Goal: Ask a question

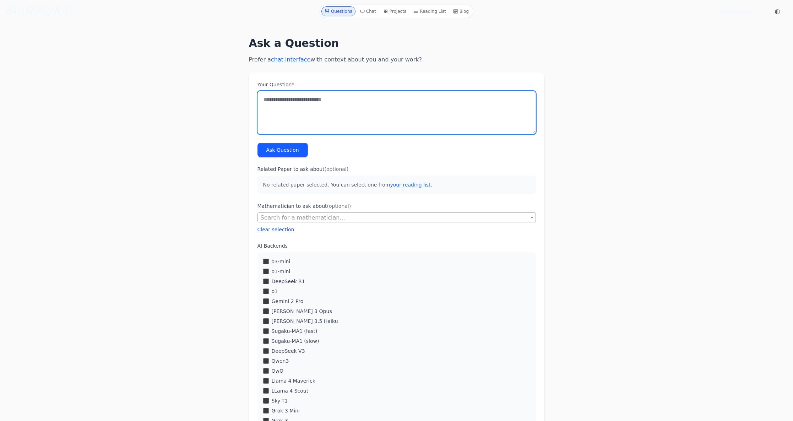
click at [356, 100] on textarea "Your Question *" at bounding box center [396, 112] width 278 height 43
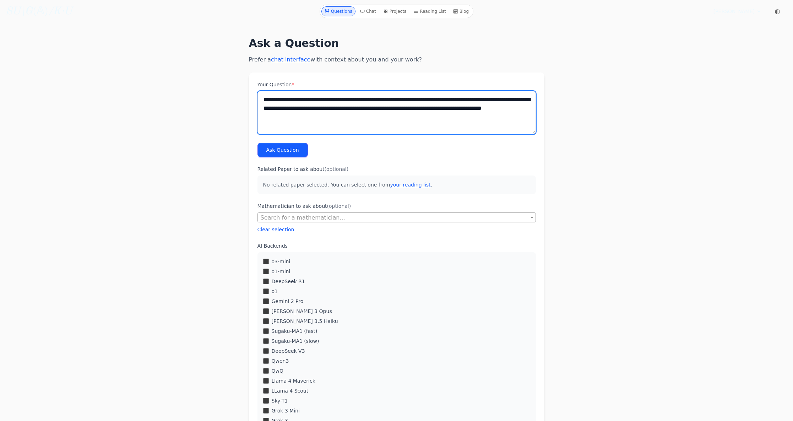
paste textarea "**********"
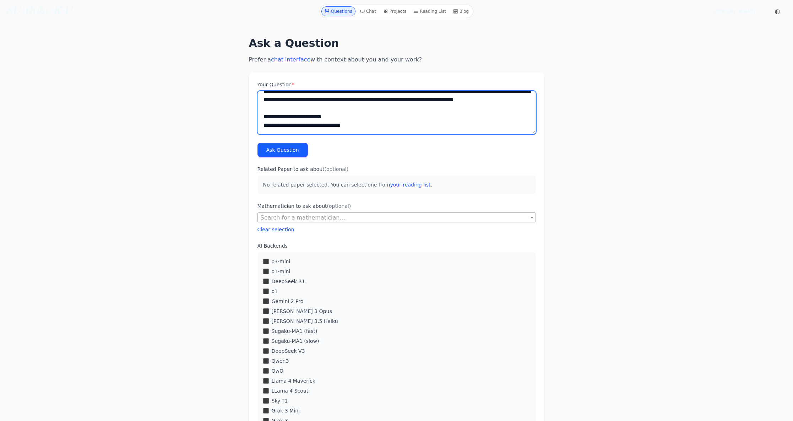
drag, startPoint x: 360, startPoint y: 127, endPoint x: 222, endPoint y: 113, distance: 138.8
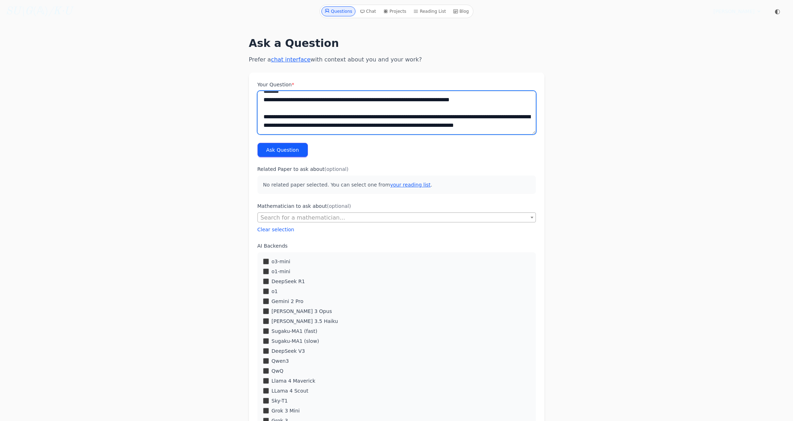
scroll to position [8836, 0]
type textarea "**********"
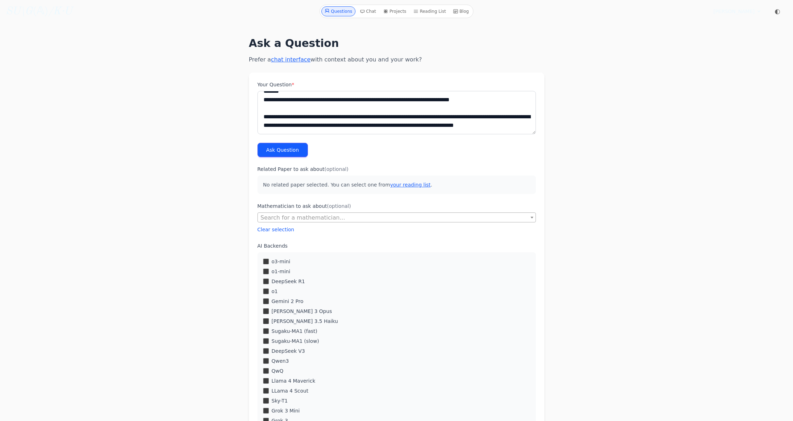
click at [296, 146] on button "Ask Question" at bounding box center [282, 150] width 50 height 14
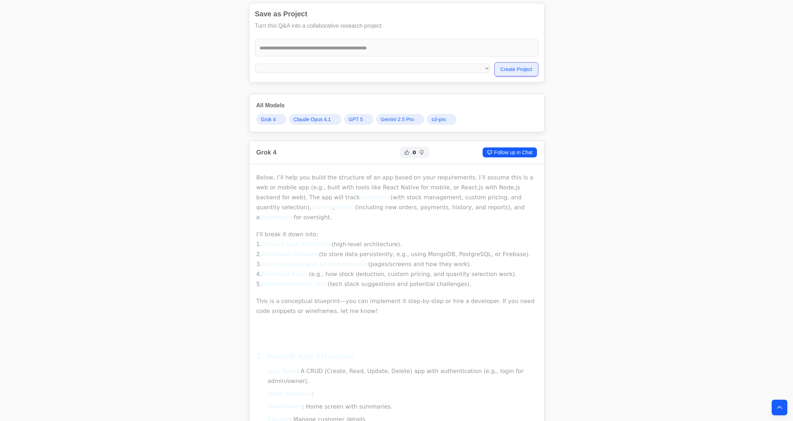
scroll to position [273, 0]
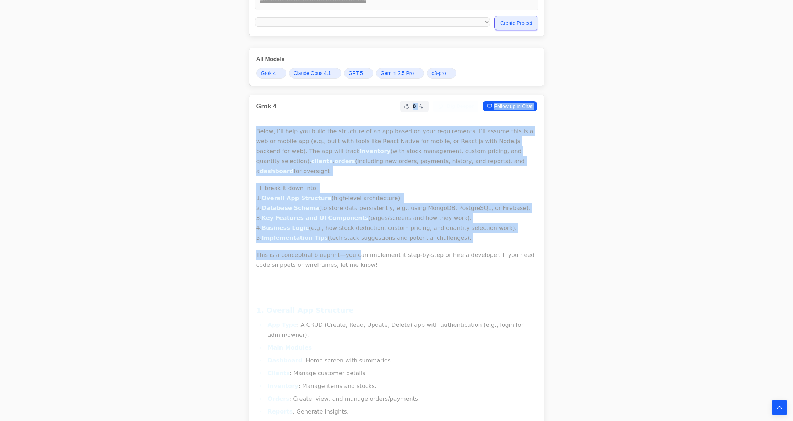
drag, startPoint x: 207, startPoint y: 112, endPoint x: 235, endPoint y: 141, distance: 40.4
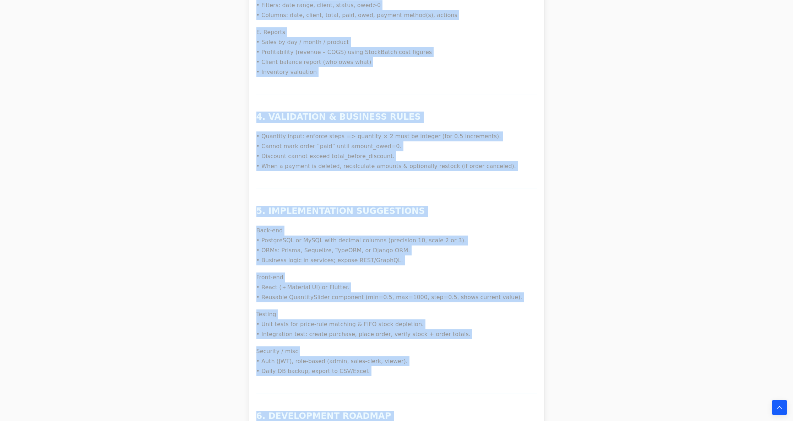
scroll to position [11163, 0]
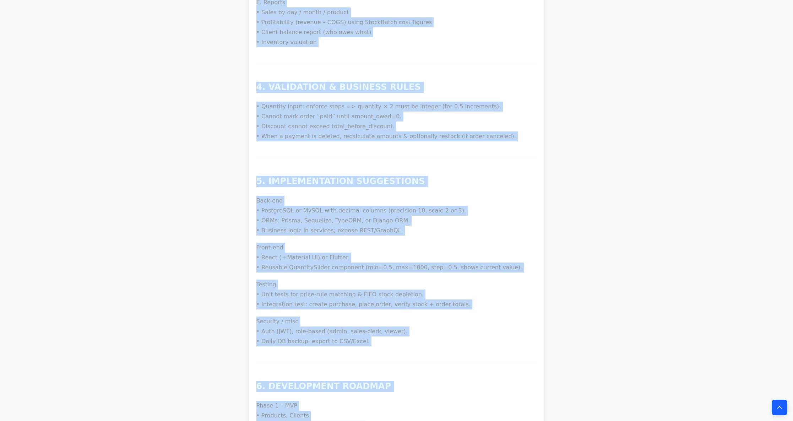
drag, startPoint x: 189, startPoint y: 96, endPoint x: 584, endPoint y: 474, distance: 546.7
copy body "Grok 4 0 Dig Deeper Follow up in Chat Below, I’ll help you build the structure …"
click at [409, 279] on p "Testing • Unit tests for price-rule matching & FIFO stock depletion. • Integrat…" at bounding box center [396, 294] width 280 height 30
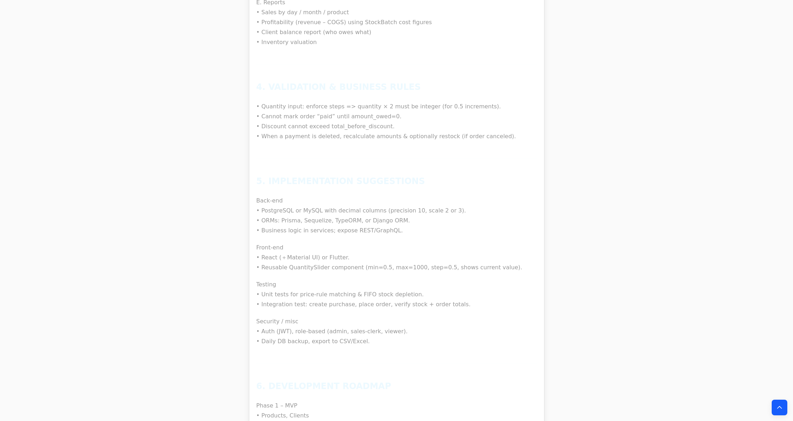
click at [782, 405] on icon "Back to top" at bounding box center [779, 407] width 7 height 7
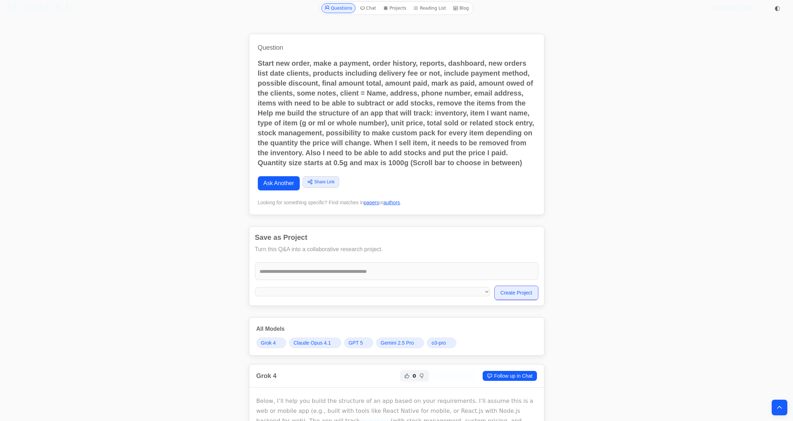
scroll to position [0, 0]
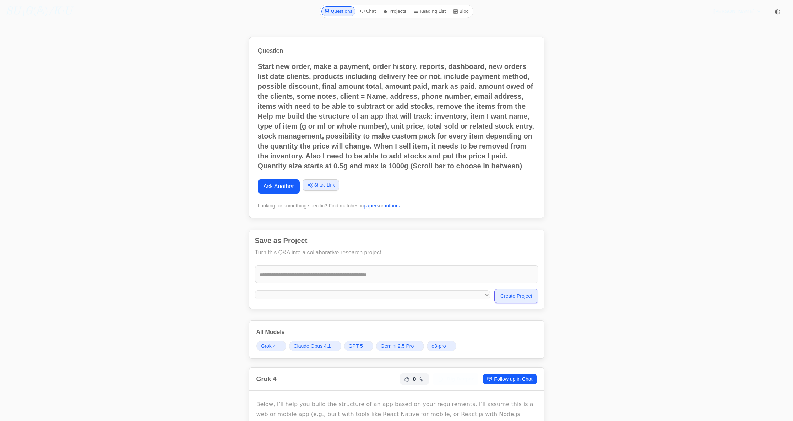
click at [347, 13] on link "Questions" at bounding box center [338, 11] width 34 height 10
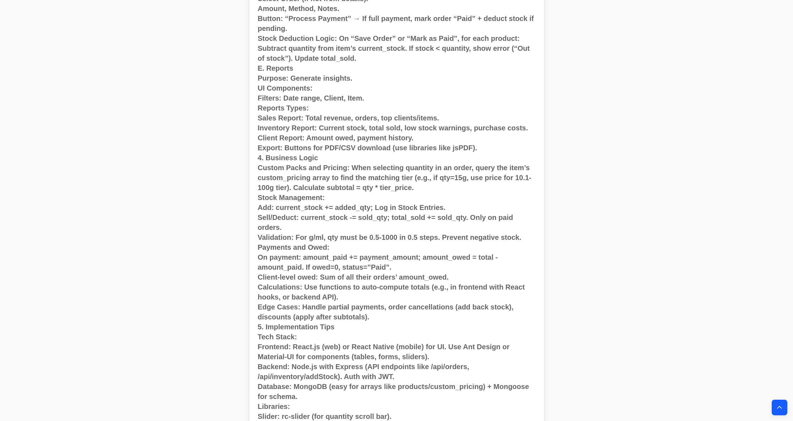
scroll to position [1733, 0]
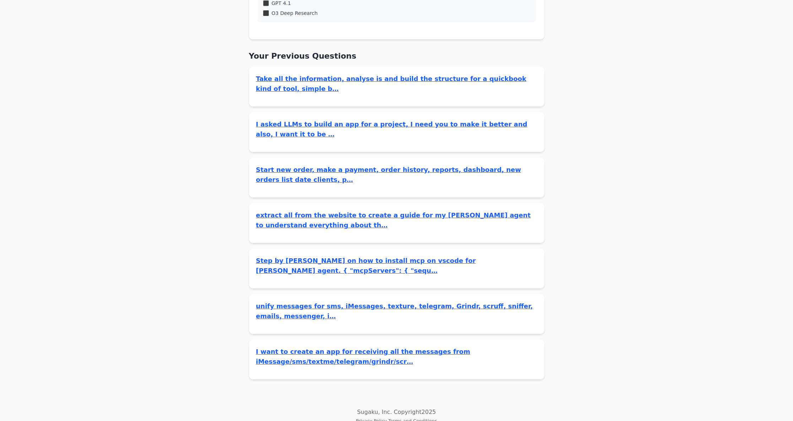
scroll to position [596, 0]
click at [304, 81] on link "Take all the information, analyse is and build the structure for a quickbook ki…" at bounding box center [396, 84] width 281 height 20
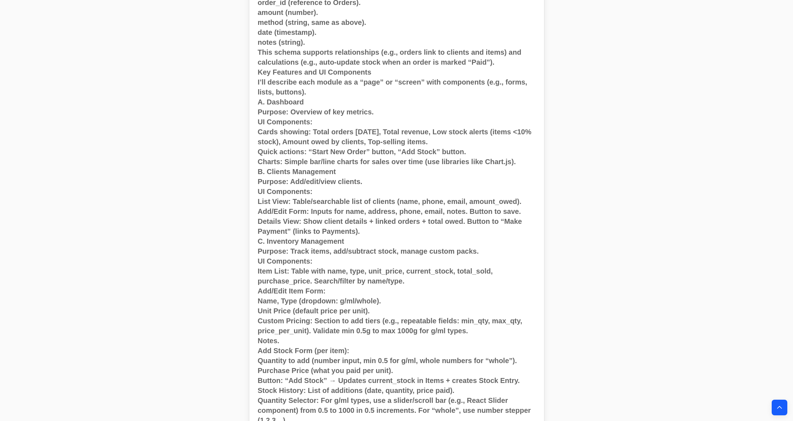
scroll to position [1315, 0]
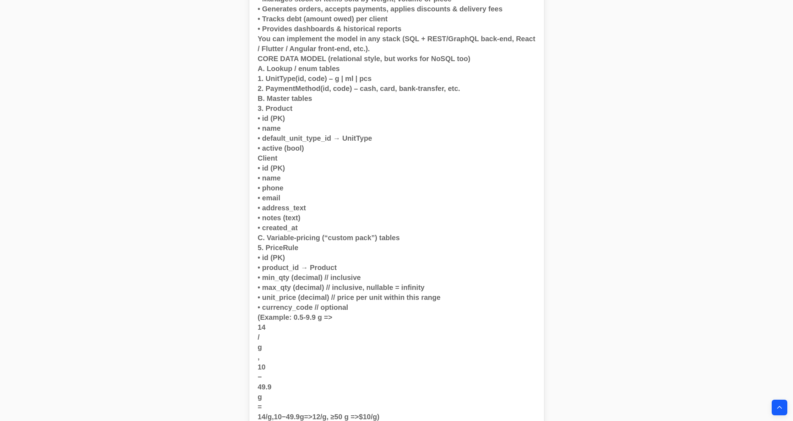
scroll to position [8079, 0]
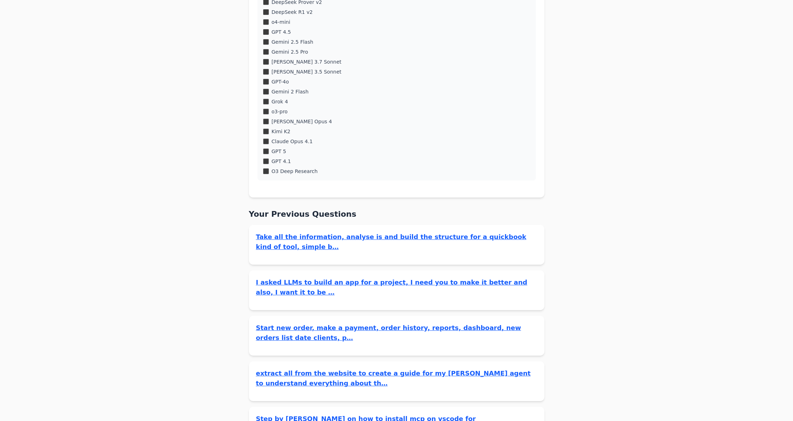
scroll to position [404, 0]
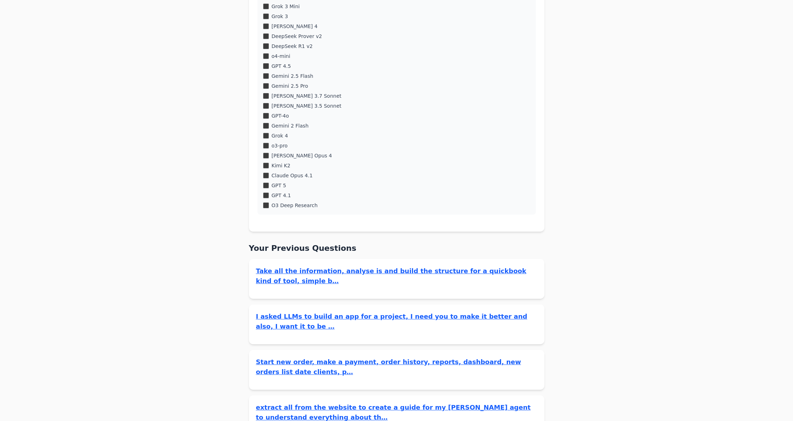
click at [326, 274] on link "Take all the information, analyse is and build the structure for a quickbook ki…" at bounding box center [396, 276] width 281 height 20
click at [318, 271] on link "Take all the information, analyse is and build the structure for a quickbook ki…" at bounding box center [396, 276] width 281 height 20
click at [316, 272] on link "Take all the information, analyse is and build the structure for a quickbook ki…" at bounding box center [396, 276] width 281 height 20
click at [316, 271] on link "Take all the information, analyse is and build the structure for a quickbook ki…" at bounding box center [396, 276] width 281 height 20
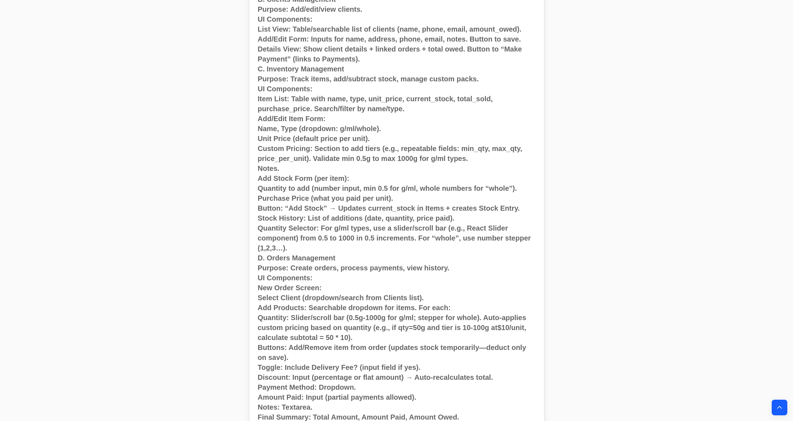
scroll to position [1101, 1]
click at [361, 116] on p "Purpose: Track items, add/subtract stock, manage custom packs. UI Components: I…" at bounding box center [397, 168] width 278 height 189
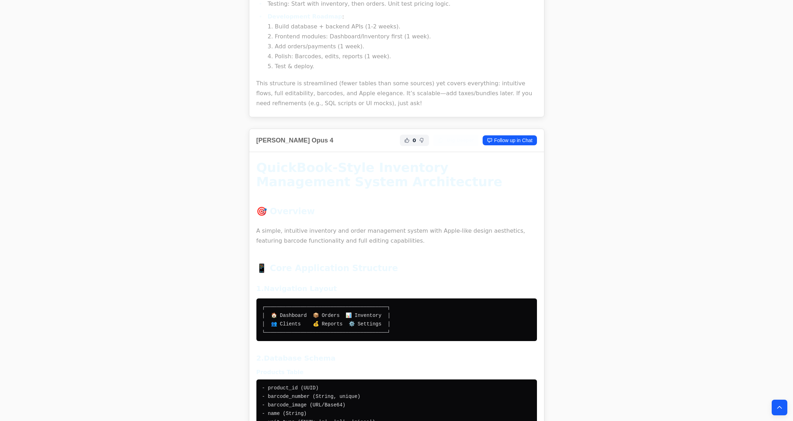
scroll to position [0, 0]
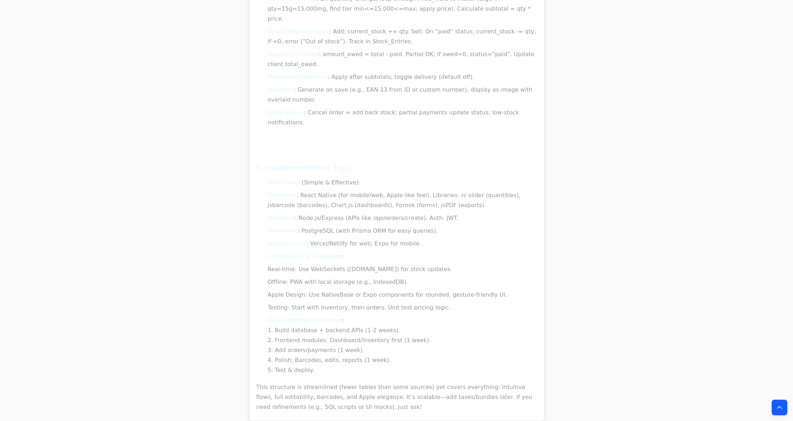
drag, startPoint x: 378, startPoint y: 280, endPoint x: 362, endPoint y: 245, distance: 37.8
copy div "Loremipsu Dolorsitam Consec Adipiscingel 🎯 Seddoeiu T incidi, utlaboree dolorem…"
